Goal: Find specific page/section: Find specific page/section

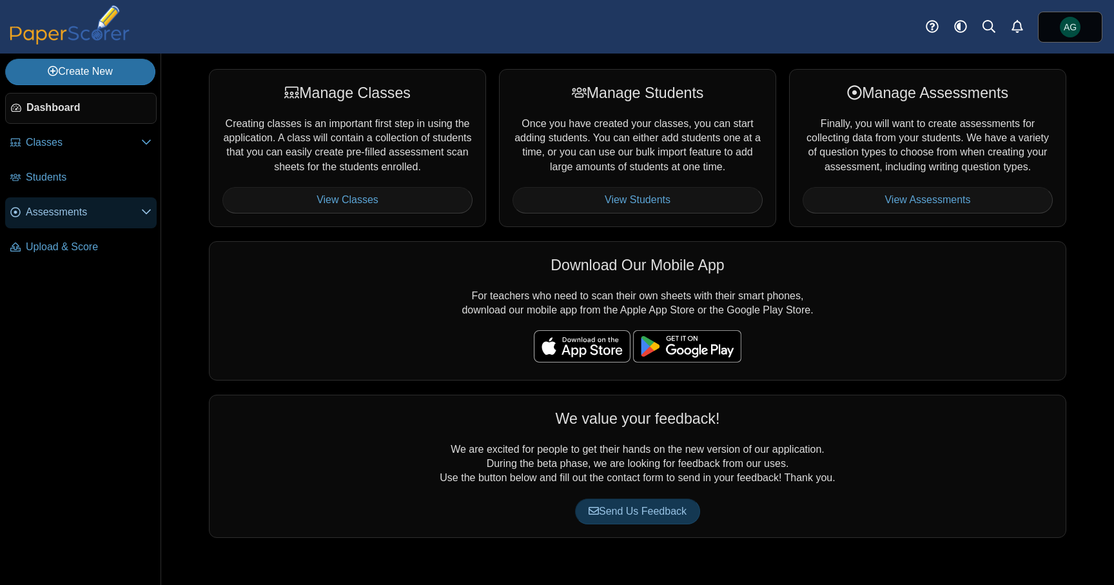
click at [49, 213] on span "Assessments" at bounding box center [83, 212] width 115 height 14
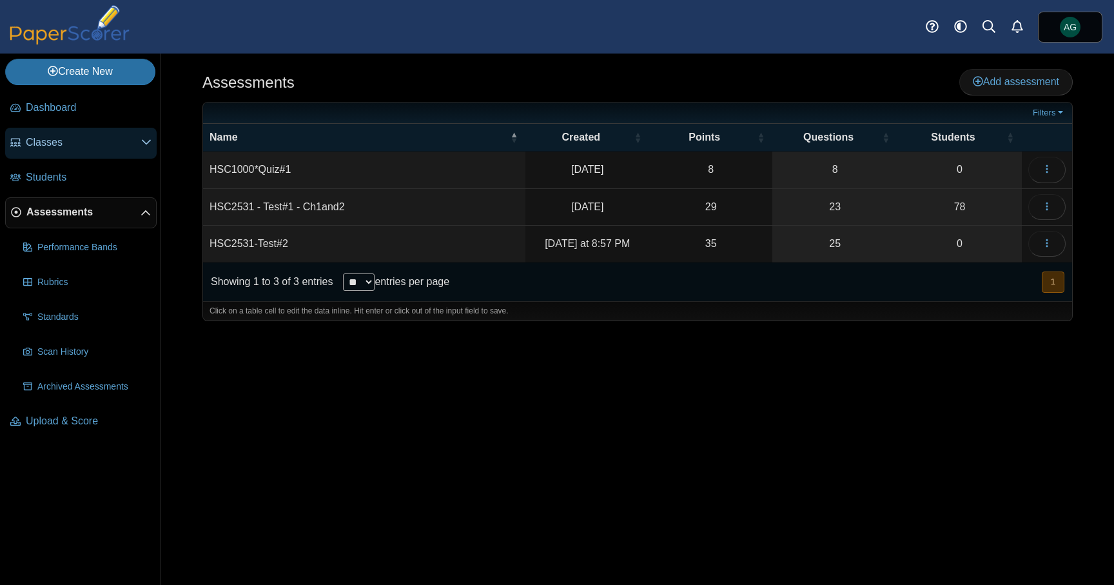
click at [54, 148] on span "Classes" at bounding box center [83, 142] width 115 height 14
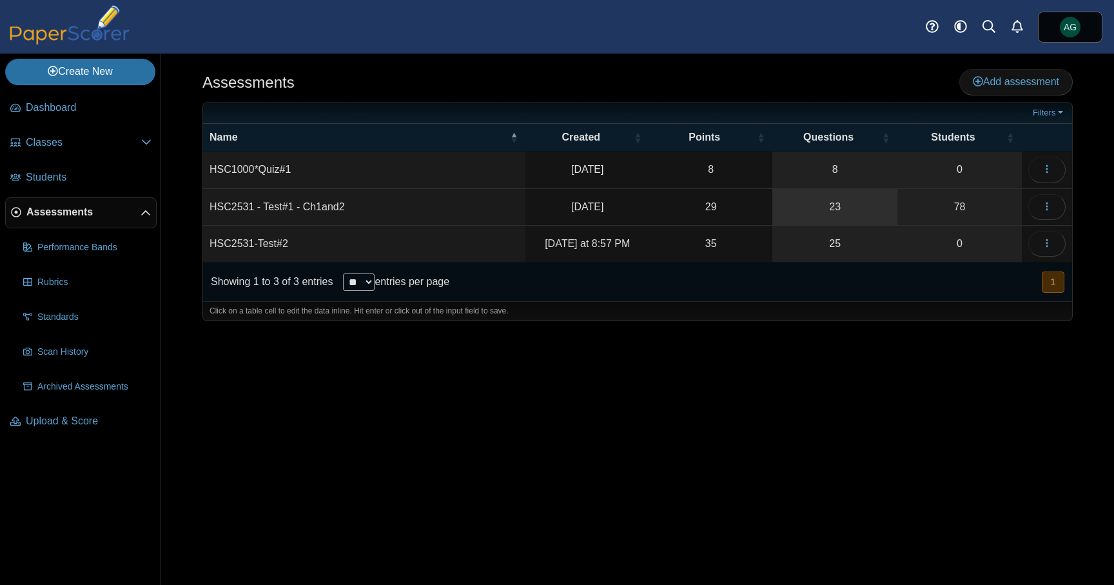
click at [833, 203] on link "23" at bounding box center [835, 207] width 125 height 36
click at [836, 235] on link "25" at bounding box center [835, 244] width 125 height 36
